Goal: Navigation & Orientation: Find specific page/section

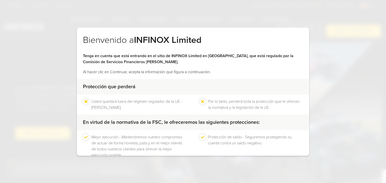
scroll to position [32, 0]
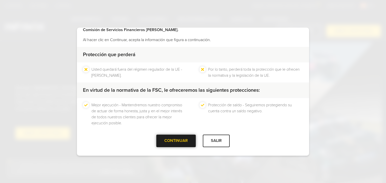
click at [176, 141] on div at bounding box center [176, 141] width 0 height 0
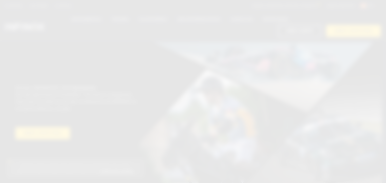
scroll to position [0, 0]
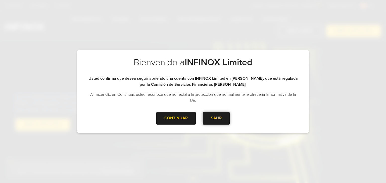
click at [216, 118] on div "SALIR" at bounding box center [216, 118] width 27 height 12
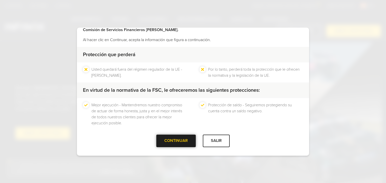
click at [176, 141] on div at bounding box center [176, 141] width 0 height 0
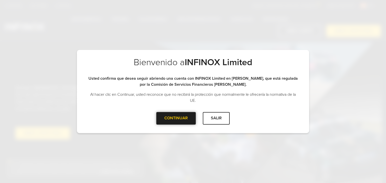
click at [176, 119] on div at bounding box center [176, 119] width 0 height 0
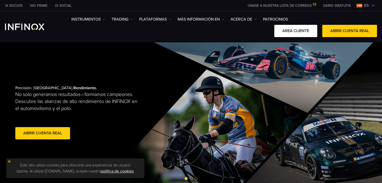
click at [296, 31] on link "AREA CLIENTE" at bounding box center [295, 31] width 43 height 12
